Goal: Task Accomplishment & Management: Use online tool/utility

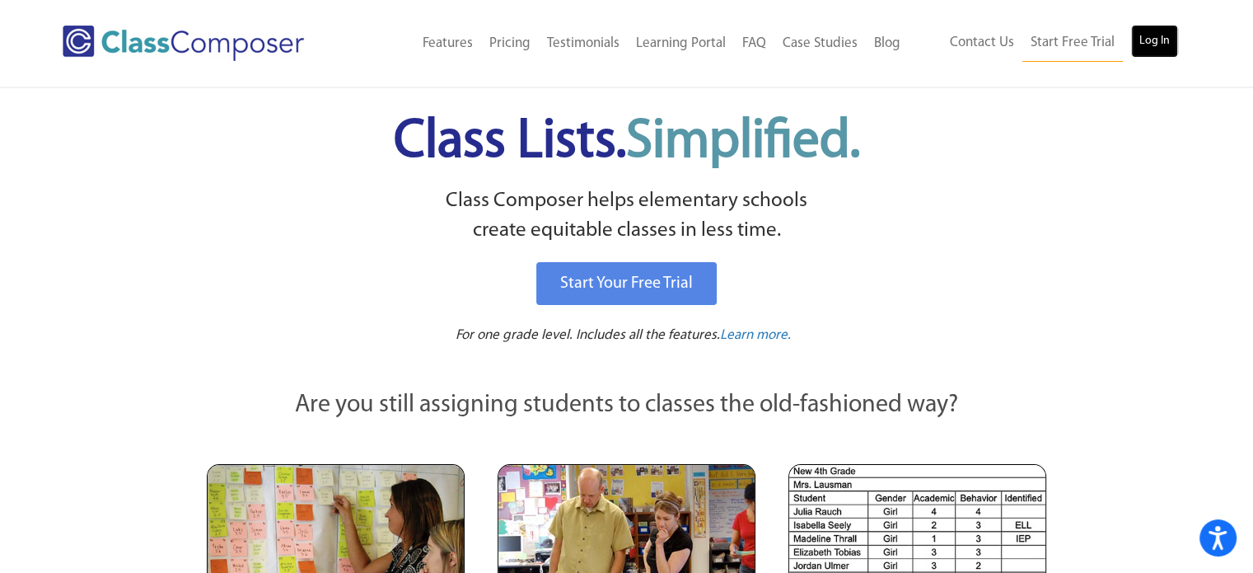
click at [1157, 52] on link "Log In" at bounding box center [1154, 41] width 47 height 33
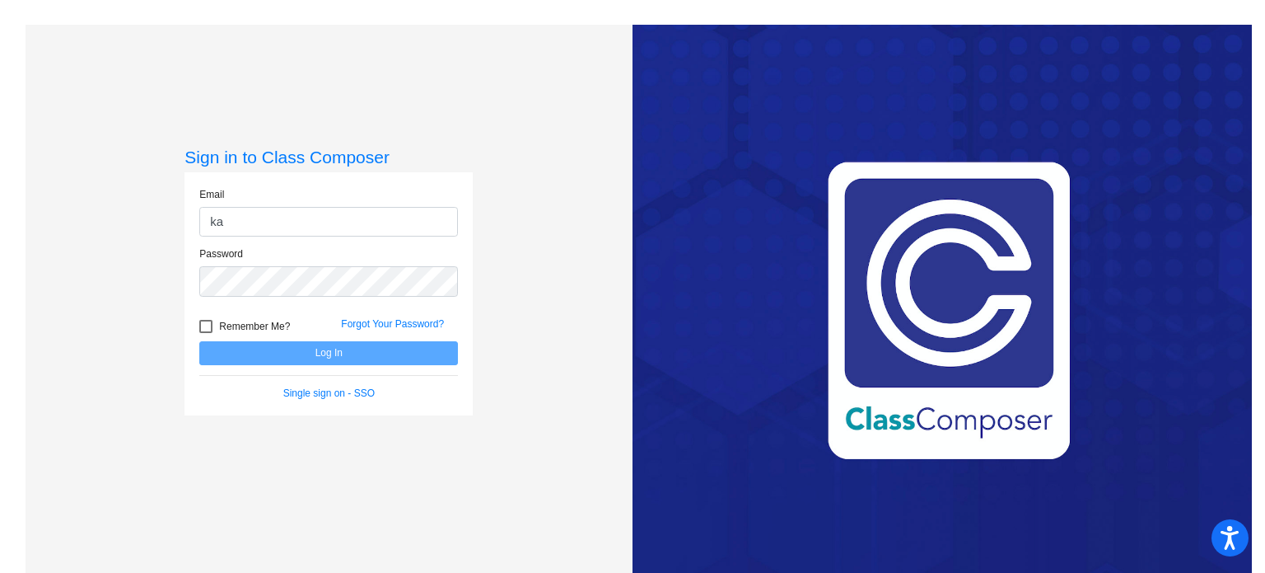
type input "[EMAIL_ADDRESS][DOMAIN_NAME]"
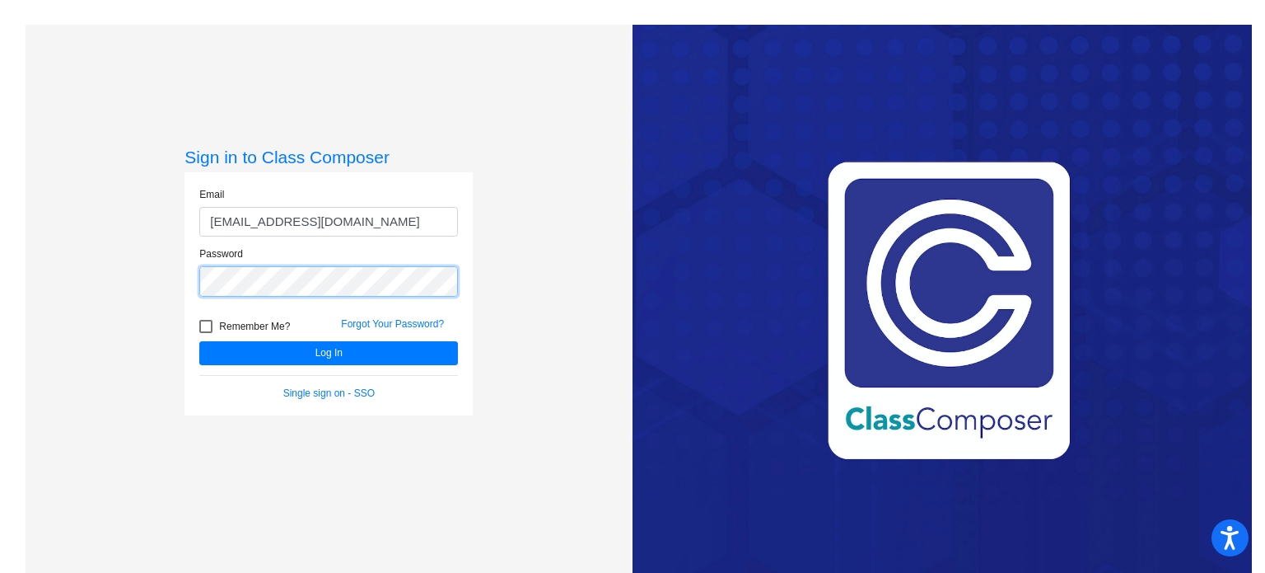
click at [199, 341] on button "Log In" at bounding box center [328, 353] width 259 height 24
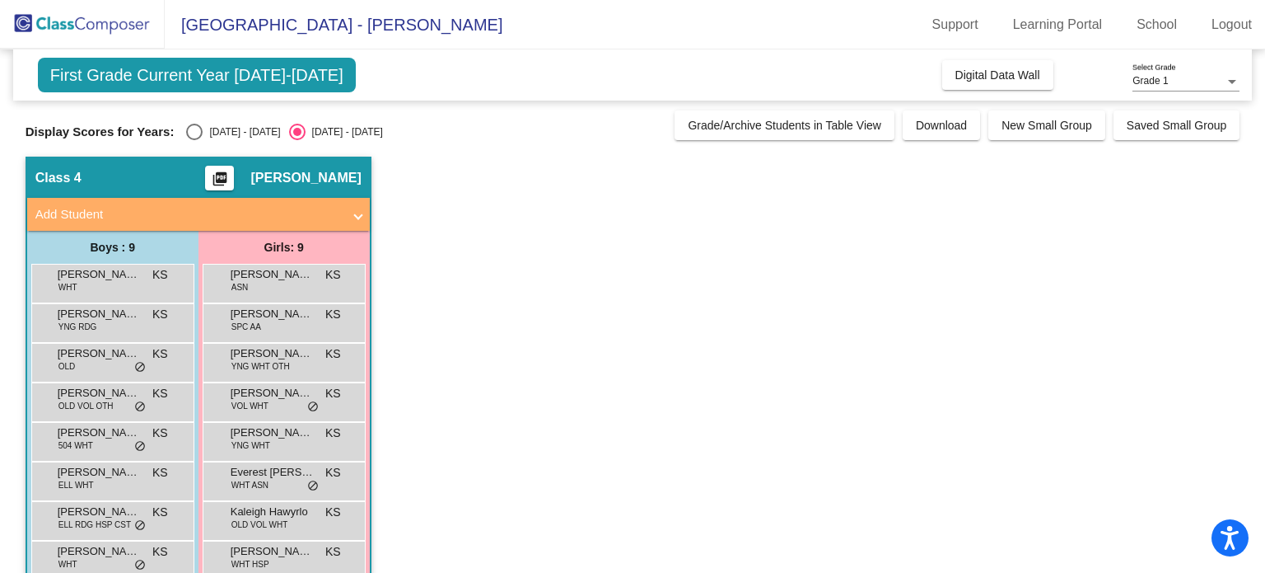
click at [203, 126] on div "[DATE] - [DATE]" at bounding box center [241, 131] width 77 height 15
click at [194, 140] on input "[DATE] - [DATE]" at bounding box center [194, 140] width 1 height 1
radio input "true"
